Goal: Task Accomplishment & Management: Use online tool/utility

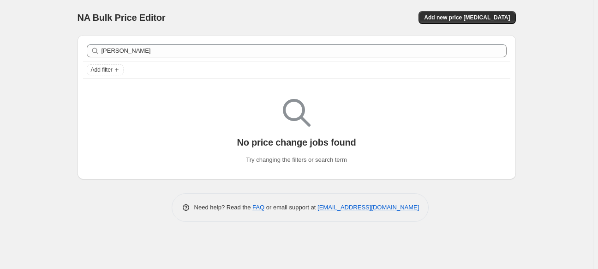
click at [336, 13] on div "Add new price [MEDICAL_DATA]" at bounding box center [406, 17] width 220 height 13
click at [455, 18] on span "Add new price [MEDICAL_DATA]" at bounding box center [467, 17] width 86 height 7
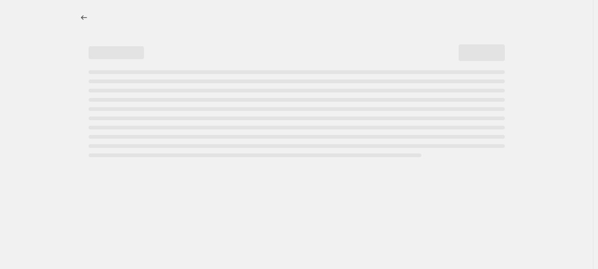
select select "percentage"
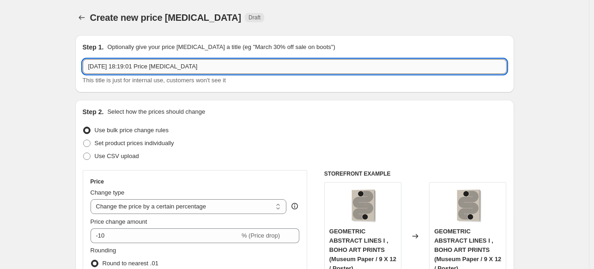
click at [330, 65] on input "[DATE] 18:19:01 Price [MEDICAL_DATA]" at bounding box center [295, 66] width 424 height 15
paste input "[PERSON_NAME]"
type input "[PERSON_NAME] 15%"
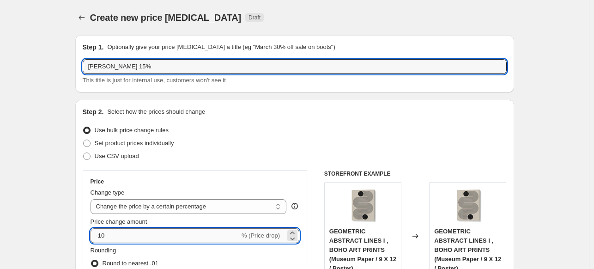
click at [177, 240] on input "-10" at bounding box center [164, 235] width 149 height 15
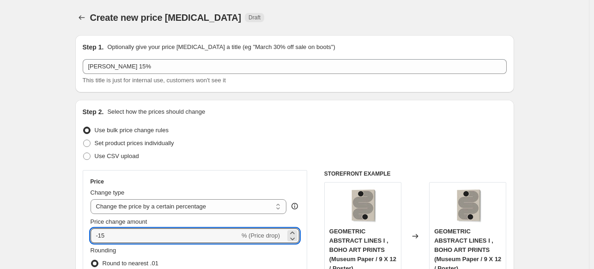
type input "-15"
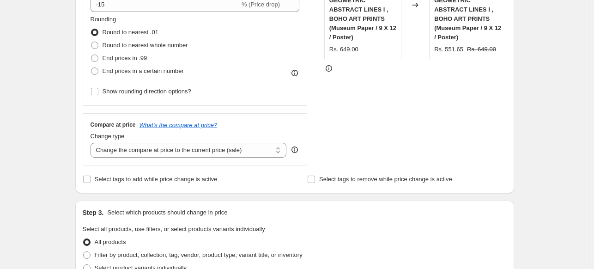
scroll to position [277, 0]
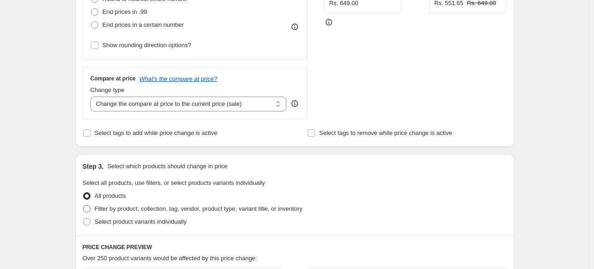
drag, startPoint x: 96, startPoint y: 207, endPoint x: 105, endPoint y: 210, distance: 9.2
click at [96, 207] on label "Filter by product, collection, tag, vendor, product type, variant title, or inv…" at bounding box center [193, 208] width 220 height 13
click at [84, 205] on input "Filter by product, collection, tag, vendor, product type, variant title, or inv…" at bounding box center [83, 205] width 0 height 0
radio input "true"
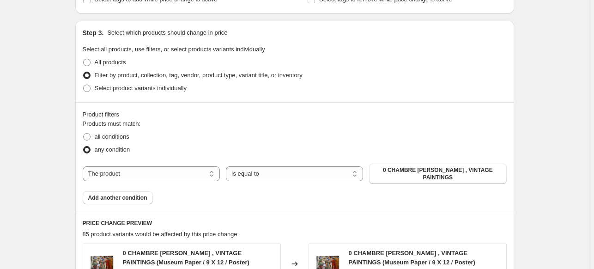
scroll to position [416, 0]
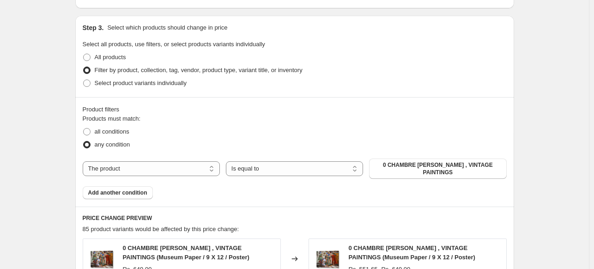
click at [181, 157] on div "Products must match: all conditions any condition The product The product's col…" at bounding box center [295, 156] width 424 height 85
click at [181, 163] on select "The product The product's collection The product's tag The product's vendor The…" at bounding box center [151, 168] width 137 height 15
select select "collection"
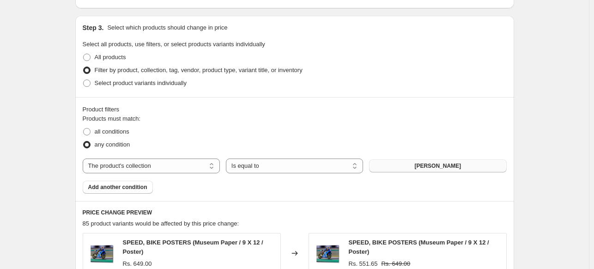
click at [414, 169] on span "[PERSON_NAME]" at bounding box center [437, 165] width 47 height 7
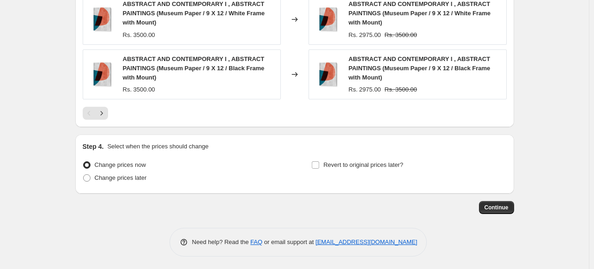
scroll to position [800, 0]
click at [491, 202] on button "Continue" at bounding box center [496, 206] width 35 height 13
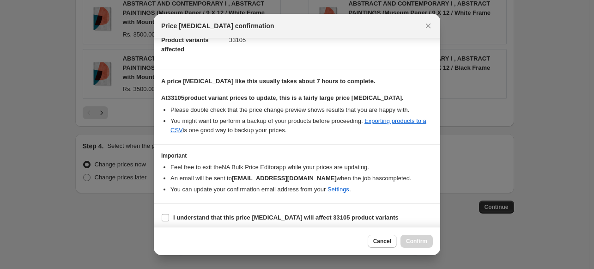
scroll to position [113, 0]
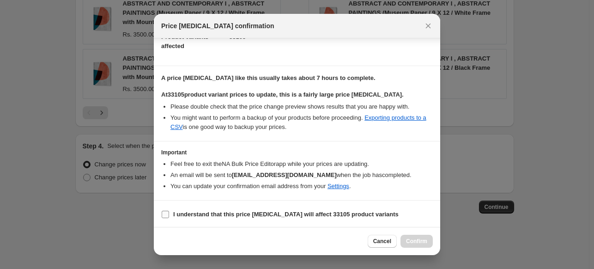
click at [193, 212] on b "I understand that this price [MEDICAL_DATA] will affect 33105 product variants" at bounding box center [285, 214] width 225 height 7
click at [169, 212] on input "I understand that this price [MEDICAL_DATA] will affect 33105 product variants" at bounding box center [165, 214] width 7 height 7
checkbox input "true"
click at [418, 240] on span "Confirm" at bounding box center [416, 240] width 21 height 7
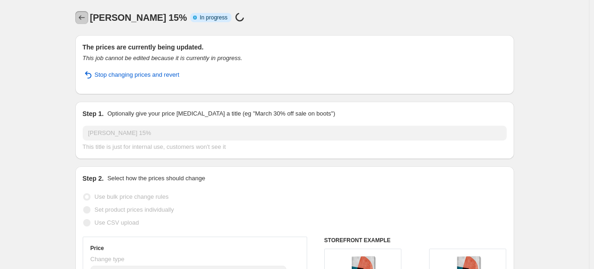
click at [84, 17] on icon "Price change jobs" at bounding box center [81, 17] width 9 height 9
